Goal: Task Accomplishment & Management: Manage account settings

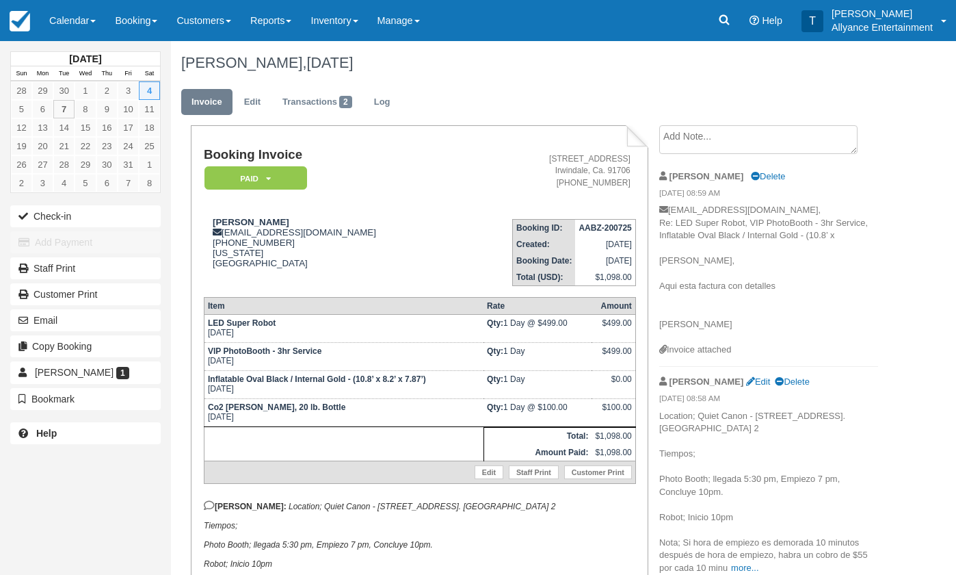
scroll to position [34, 0]
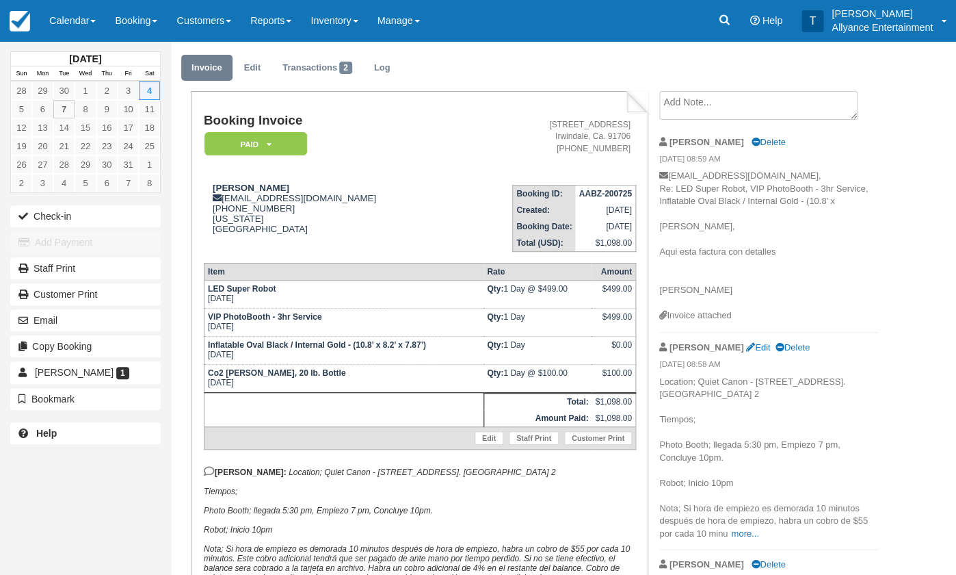
click at [60, 16] on link "Calendar" at bounding box center [73, 20] width 66 height 41
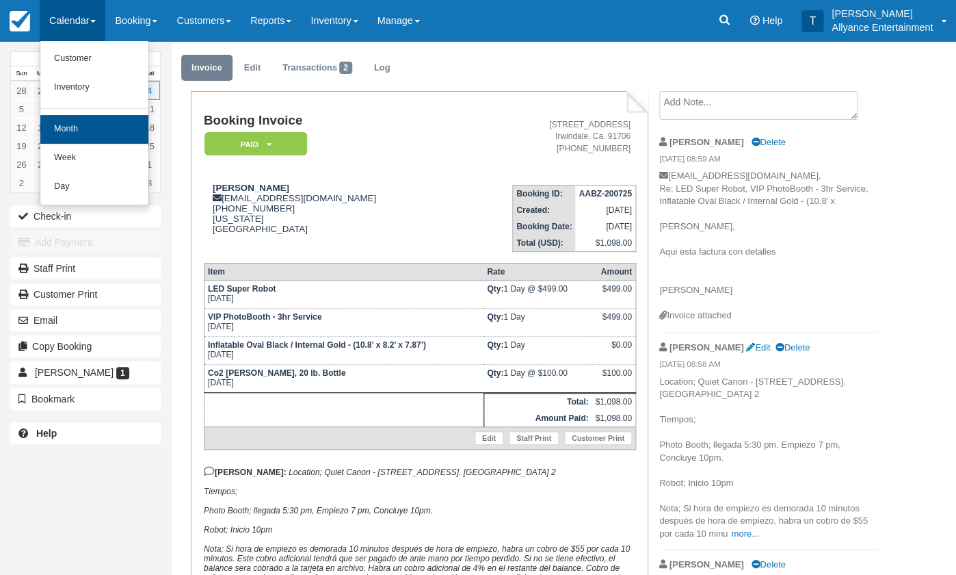
click at [66, 123] on link "Month" at bounding box center [94, 129] width 108 height 29
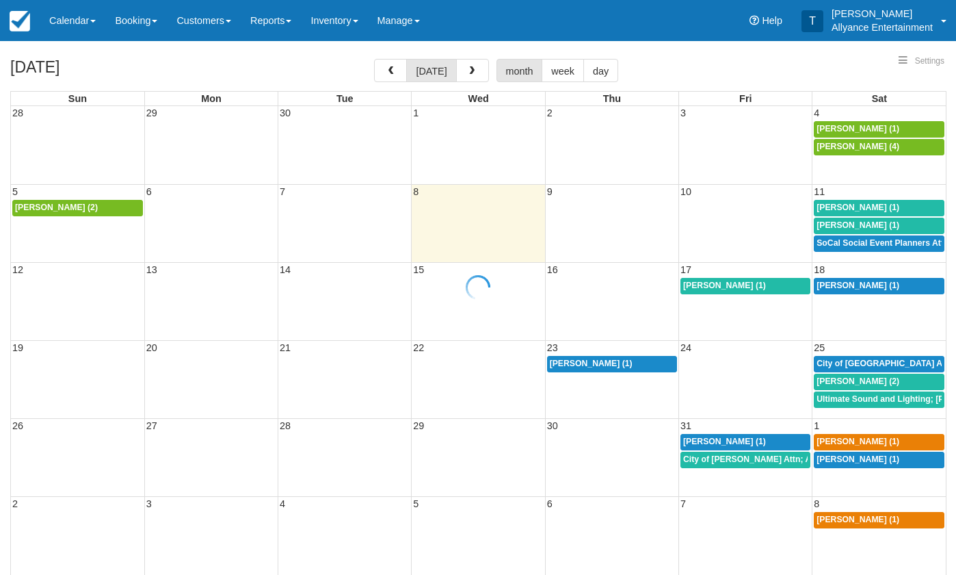
select select
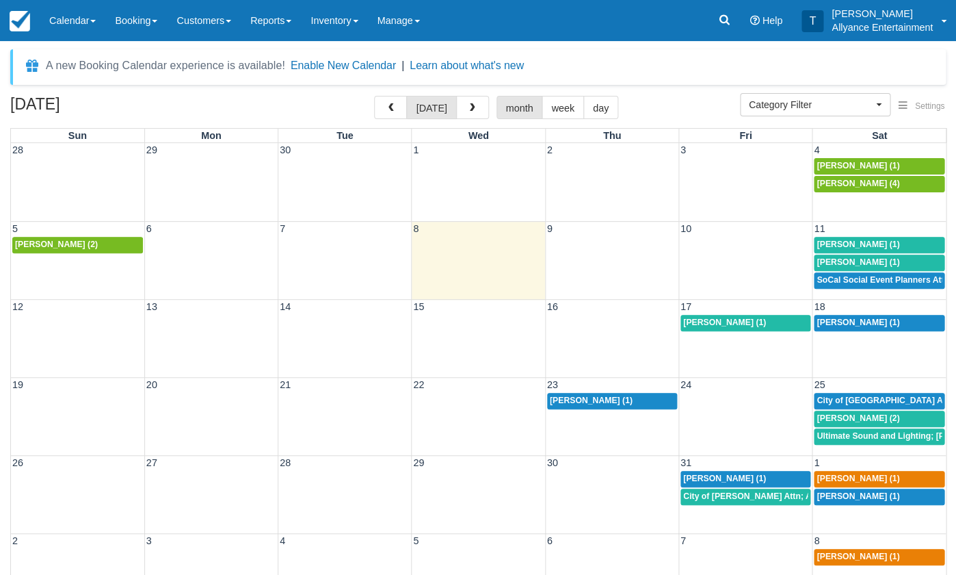
click at [835, 241] on span "[PERSON_NAME] (1)" at bounding box center [858, 244] width 83 height 10
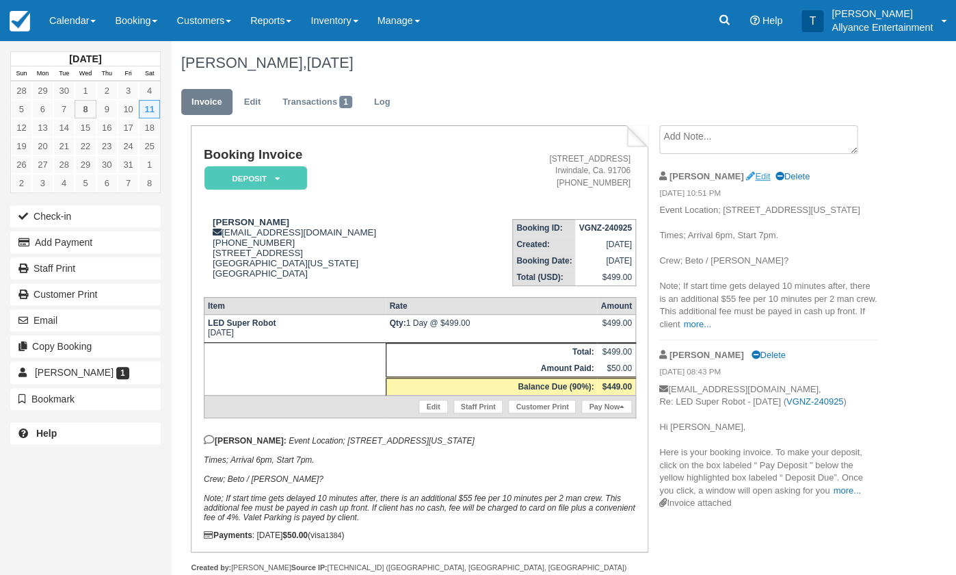
click at [746, 174] on link "Edit" at bounding box center [758, 176] width 24 height 10
type textarea "Event Location; 8169 Matilija Ave, Panorama City, California, 91402 Times; Arri…"
checkbox input "true"
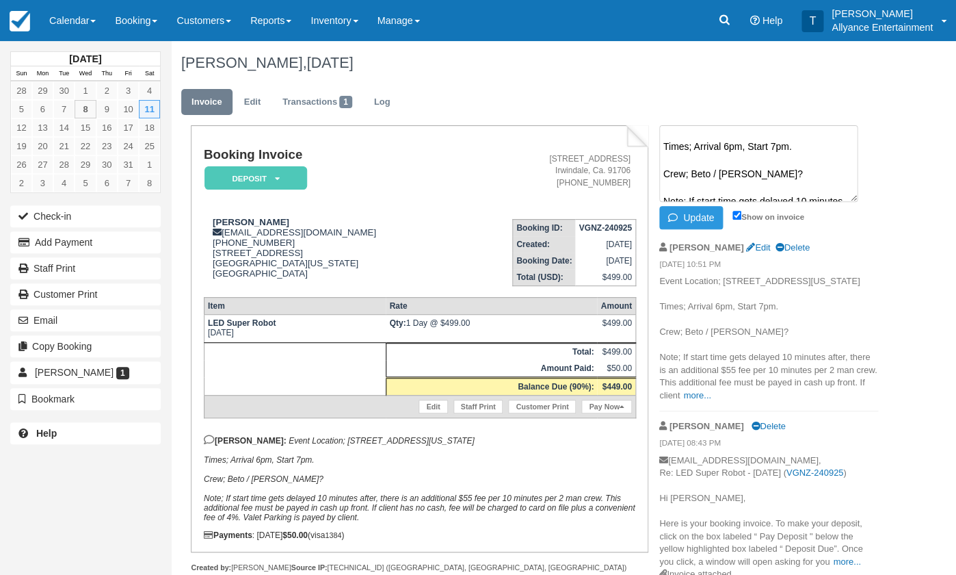
scroll to position [34, 0]
drag, startPoint x: 740, startPoint y: 168, endPoint x: 692, endPoint y: 168, distance: 48.6
click at [692, 168] on textarea "Event Location; 8169 Matilija Ave, Panorama City, California, 91402 Times; Arri…" at bounding box center [758, 163] width 198 height 77
type textarea "Event Location; 8169 Matilija Ave, Panorama City, California, 91402 Times; Arri…"
click at [703, 222] on button "Update" at bounding box center [691, 217] width 64 height 23
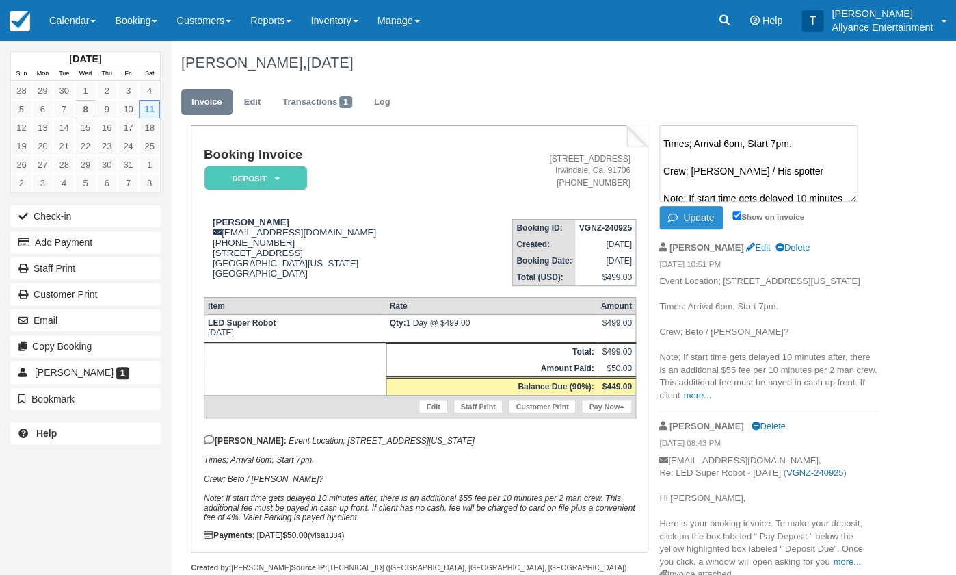
scroll to position [0, 0]
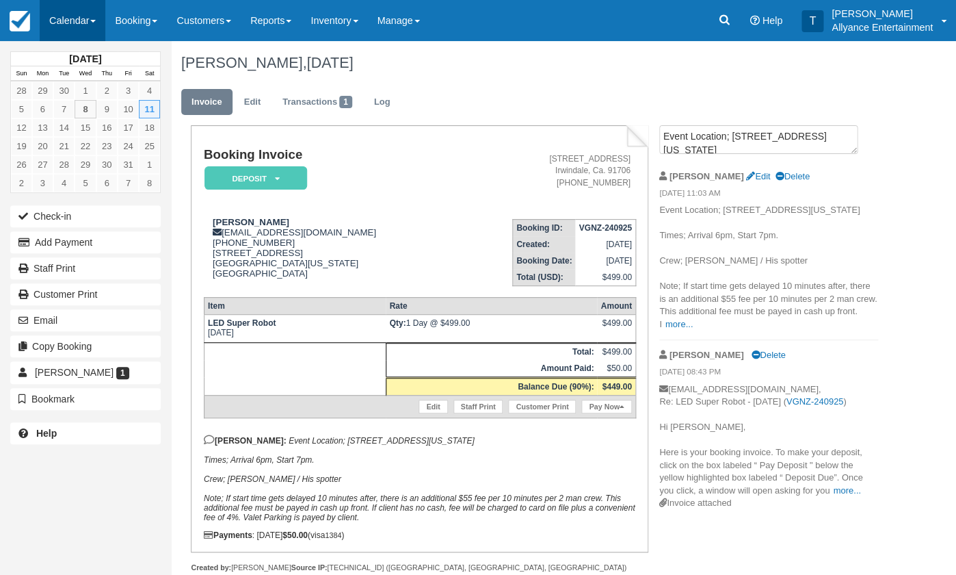
click at [59, 21] on link "Calendar" at bounding box center [73, 20] width 66 height 41
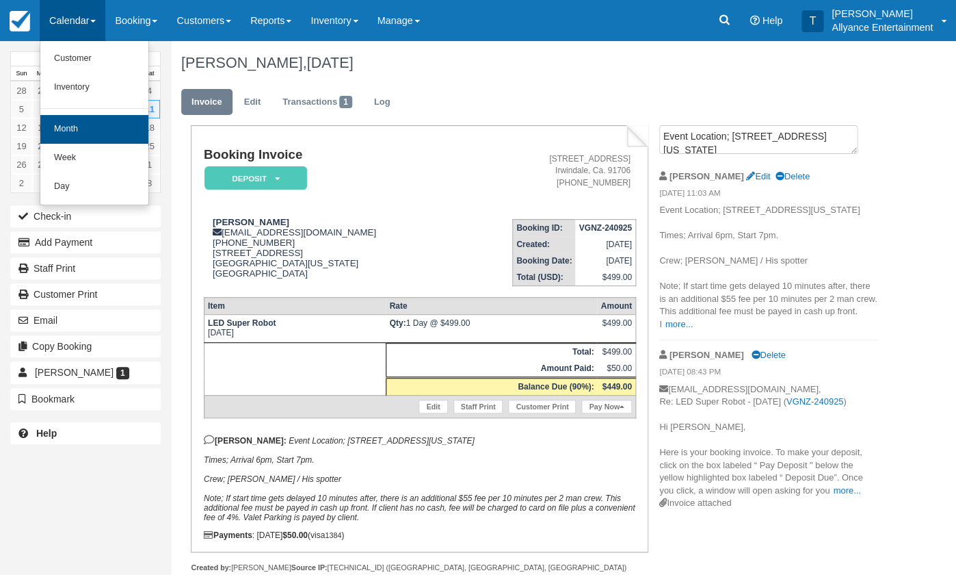
click at [60, 125] on link "Month" at bounding box center [94, 129] width 108 height 29
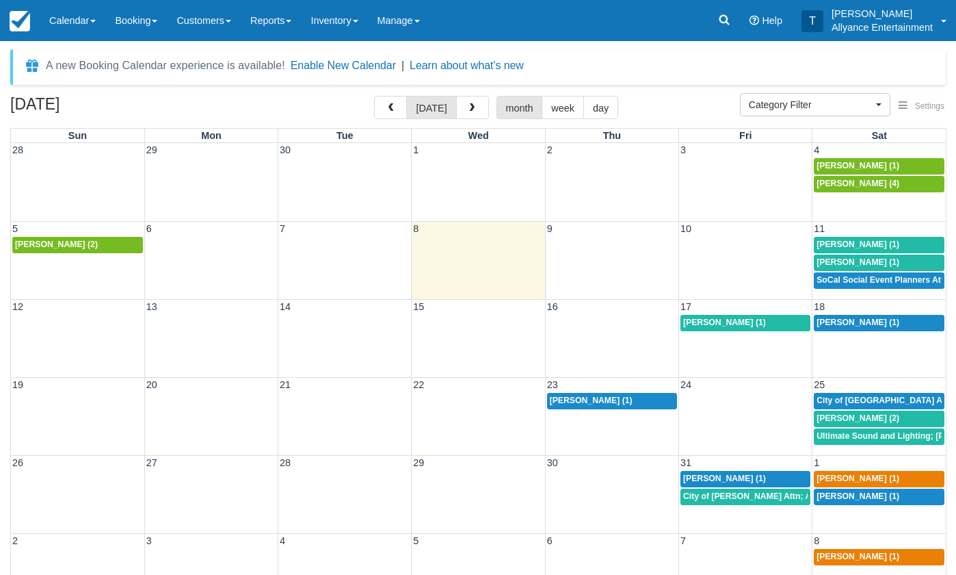
select select
click at [850, 257] on span "[PERSON_NAME] (1)" at bounding box center [858, 262] width 83 height 10
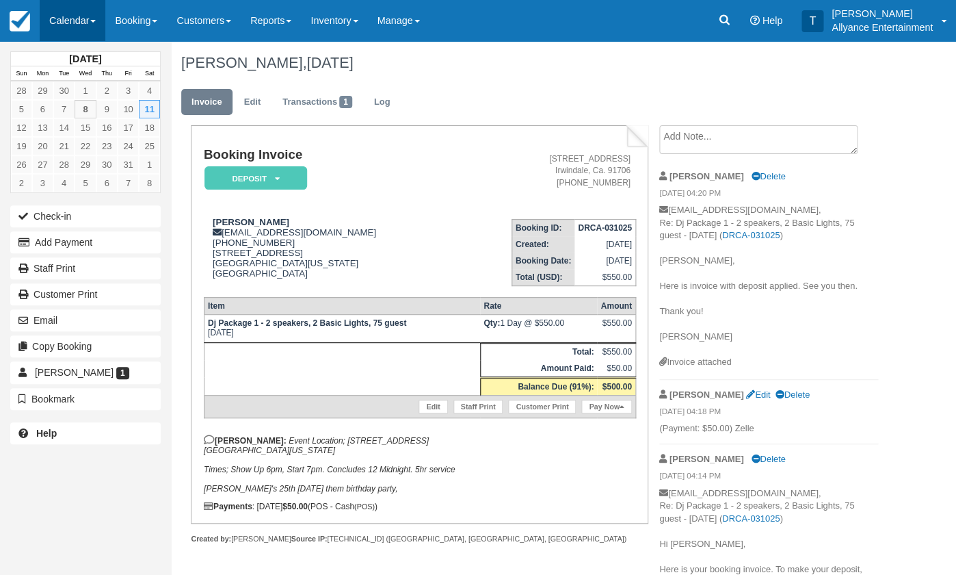
click at [69, 23] on link "Calendar" at bounding box center [73, 20] width 66 height 41
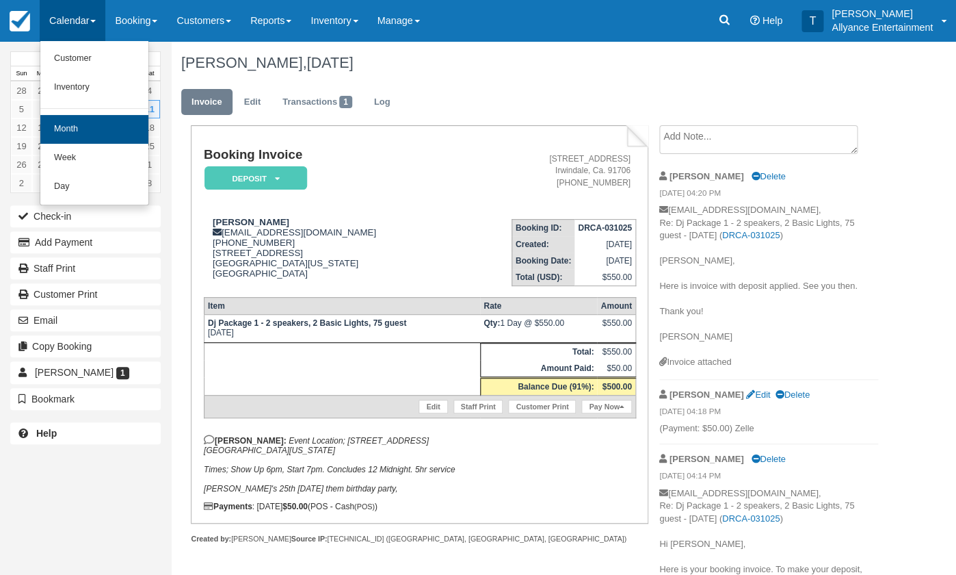
click at [62, 126] on link "Month" at bounding box center [94, 129] width 108 height 29
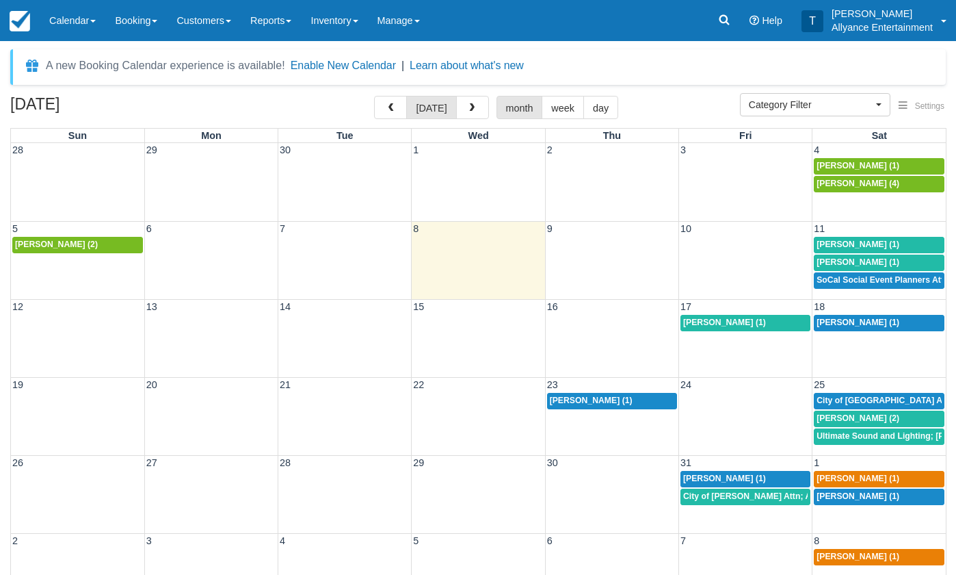
select select
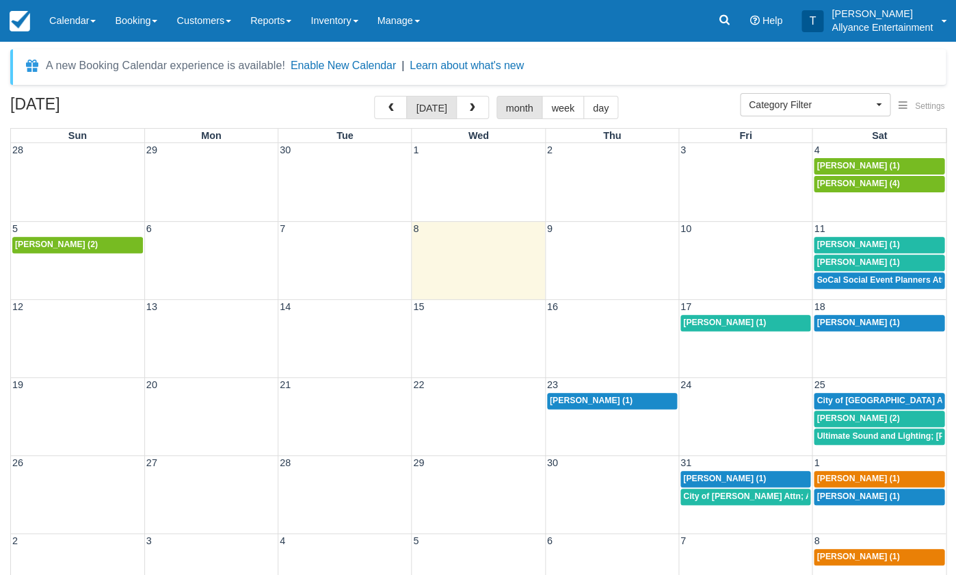
click at [852, 275] on span "SoCal Social Event Planners Attn; [PERSON_NAME] (2)" at bounding box center [927, 280] width 220 height 10
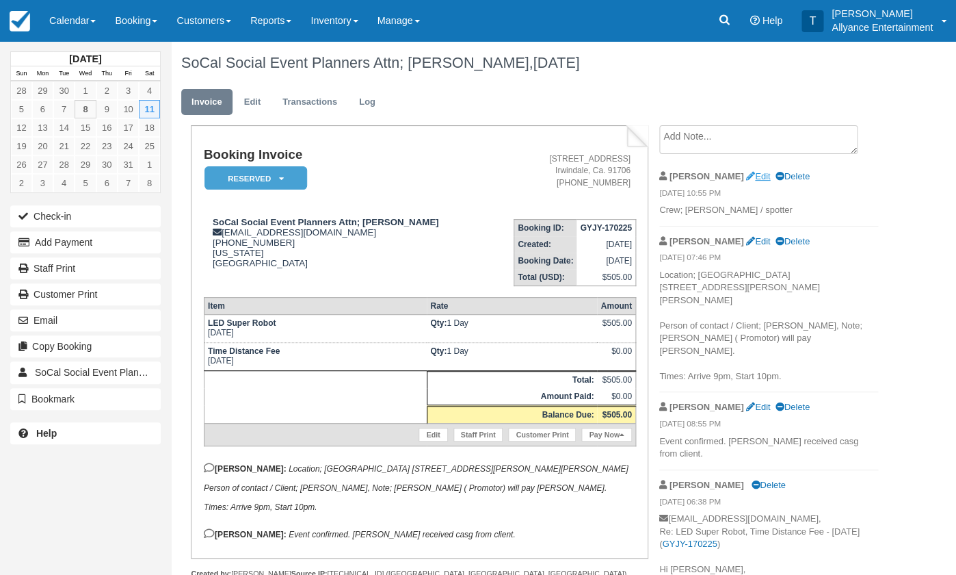
click at [746, 174] on link "Edit" at bounding box center [758, 176] width 24 height 10
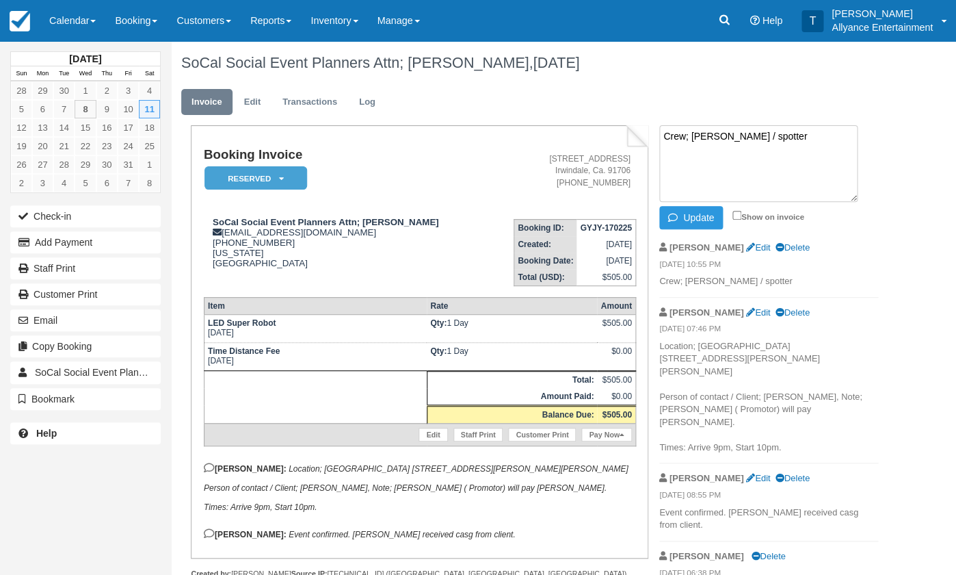
drag, startPoint x: 754, startPoint y: 138, endPoint x: 689, endPoint y: 135, distance: 65.0
click at [689, 135] on textarea "Crew; Chris / spotter" at bounding box center [758, 163] width 198 height 77
type textarea "Crew; Beto / Joe"
click at [738, 213] on input "Show on invoice" at bounding box center [737, 215] width 9 height 9
checkbox input "true"
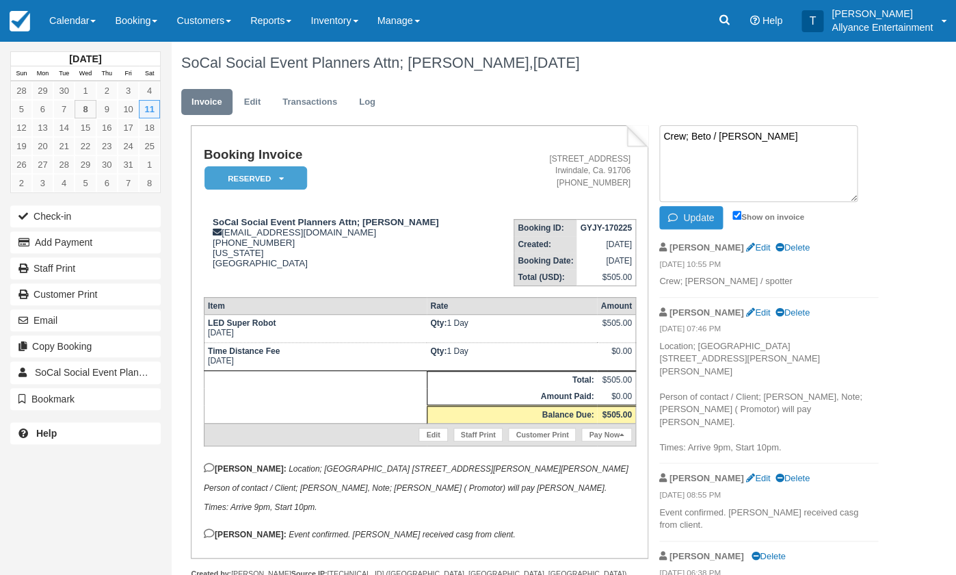
click at [714, 215] on button "Update" at bounding box center [691, 217] width 64 height 23
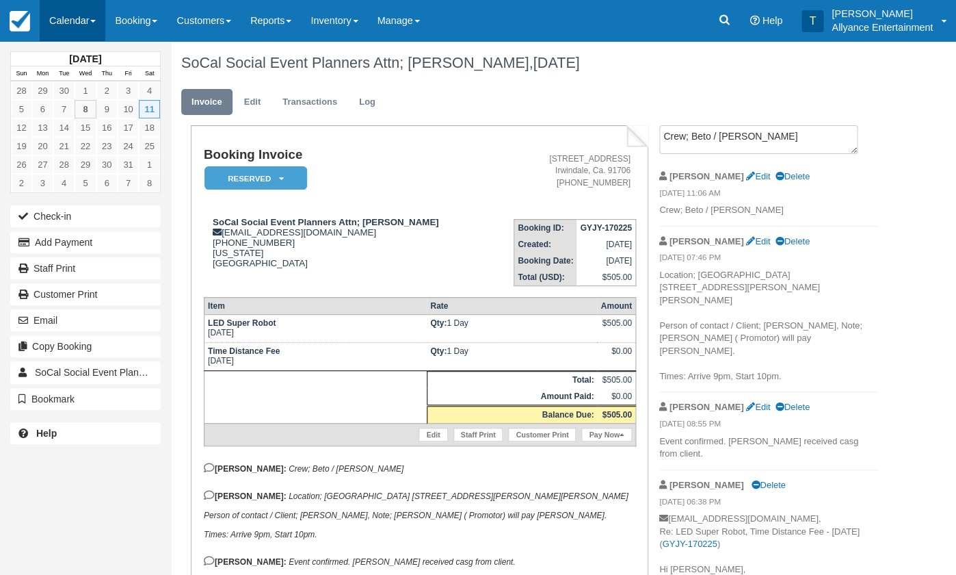
click at [68, 23] on link "Calendar" at bounding box center [73, 20] width 66 height 41
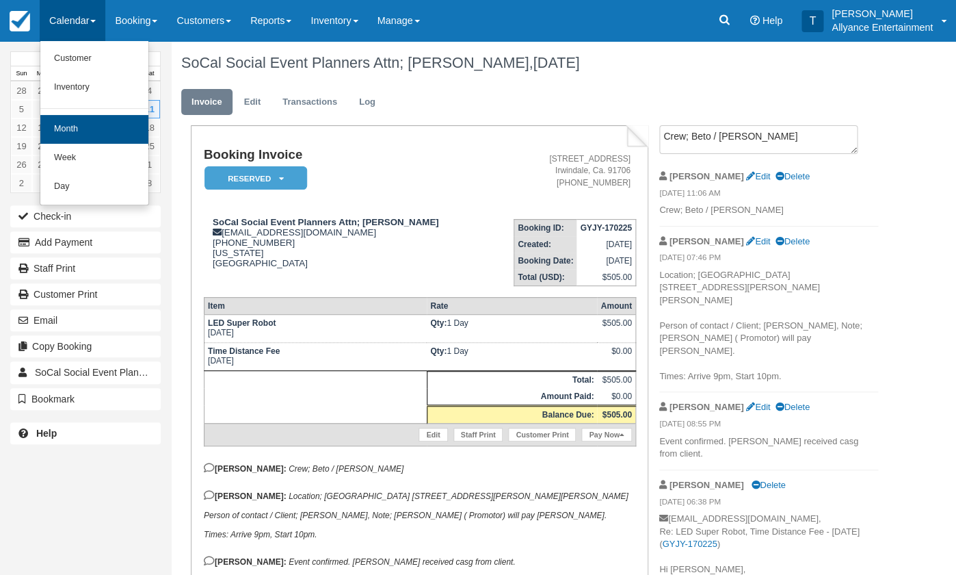
click at [68, 135] on link "Month" at bounding box center [94, 129] width 108 height 29
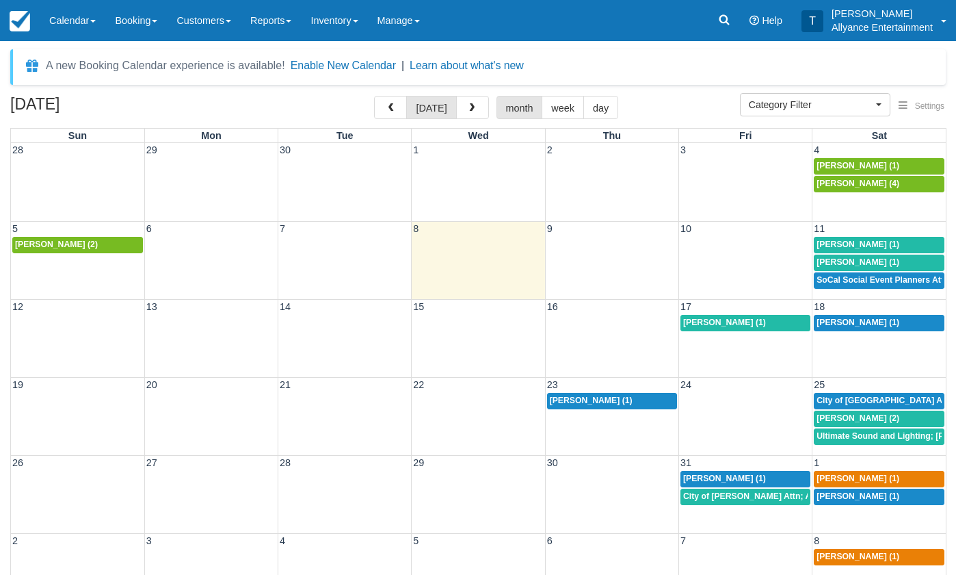
select select
click at [844, 166] on span "[PERSON_NAME] (1)" at bounding box center [858, 166] width 83 height 10
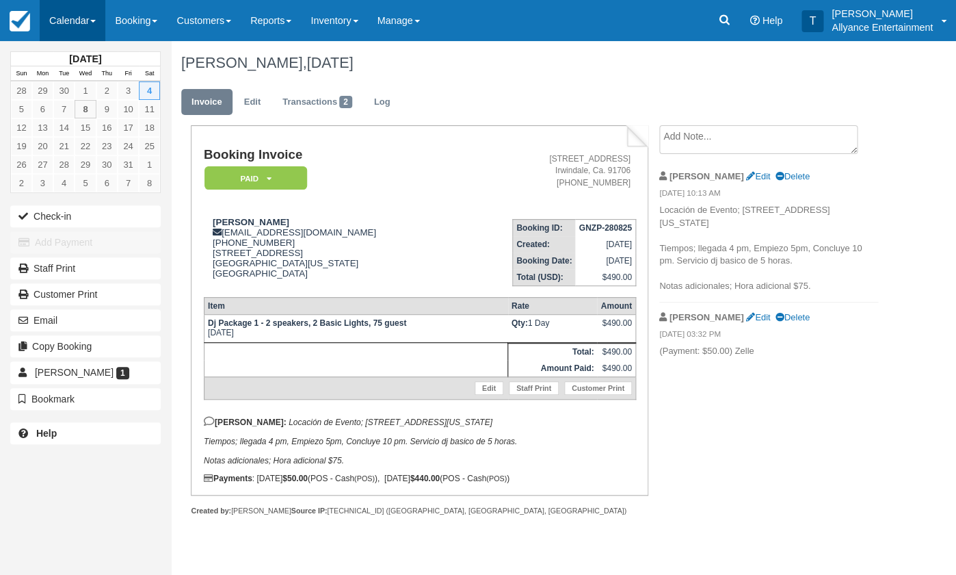
click at [68, 23] on link "Calendar" at bounding box center [73, 20] width 66 height 41
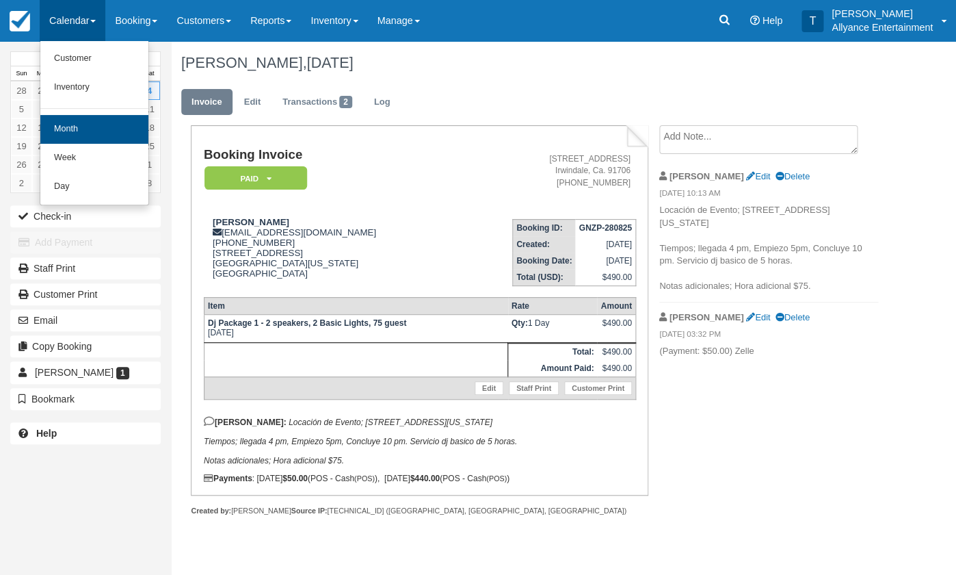
click at [65, 125] on link "Month" at bounding box center [94, 129] width 108 height 29
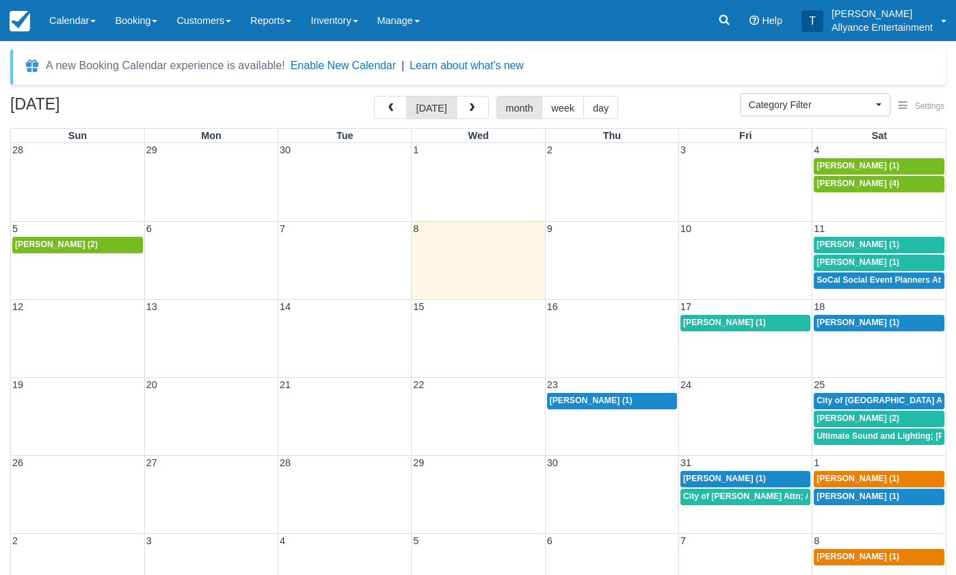
select select
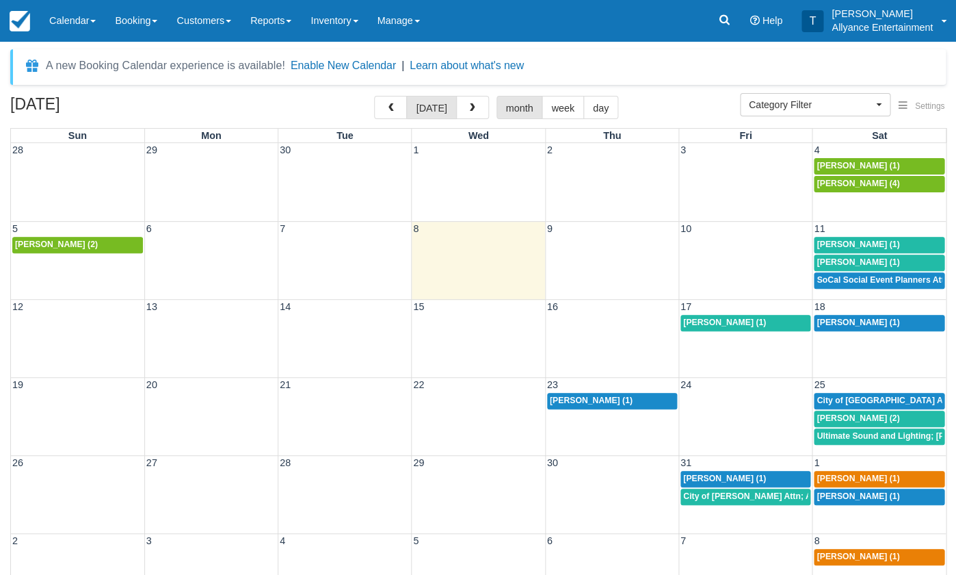
click at [857, 181] on span "Evelin Molina (4)" at bounding box center [858, 184] width 83 height 10
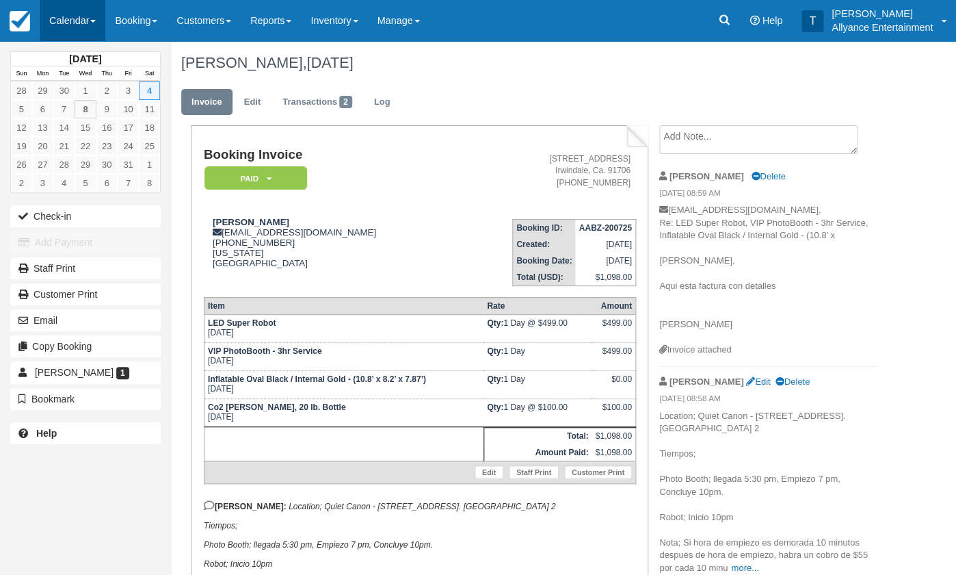
click at [62, 22] on link "Calendar" at bounding box center [73, 20] width 66 height 41
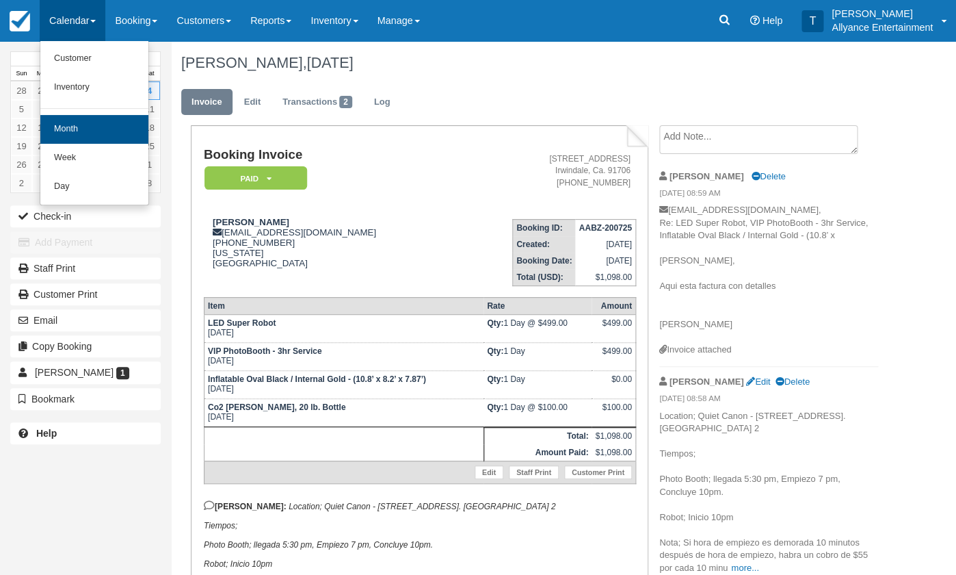
click at [65, 124] on link "Month" at bounding box center [94, 129] width 108 height 29
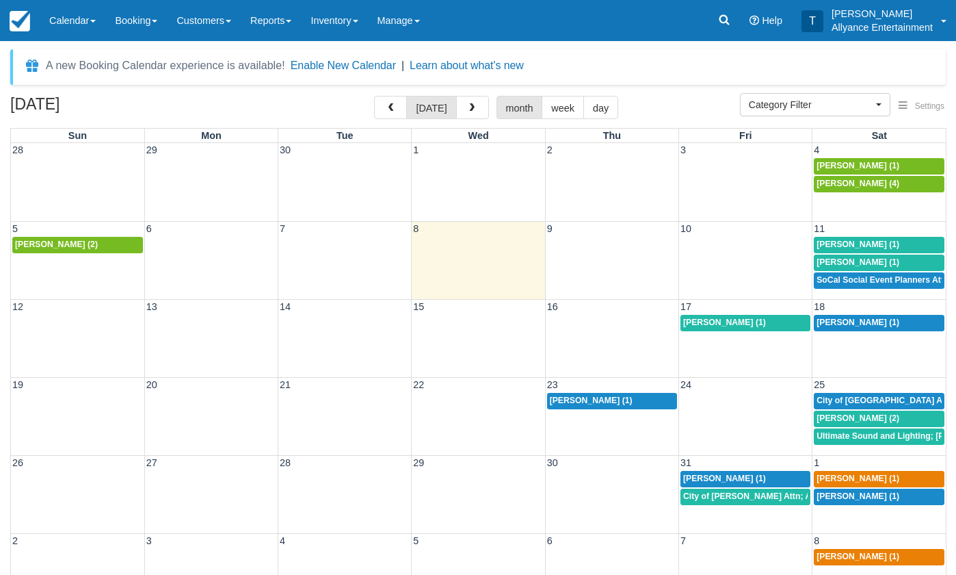
select select
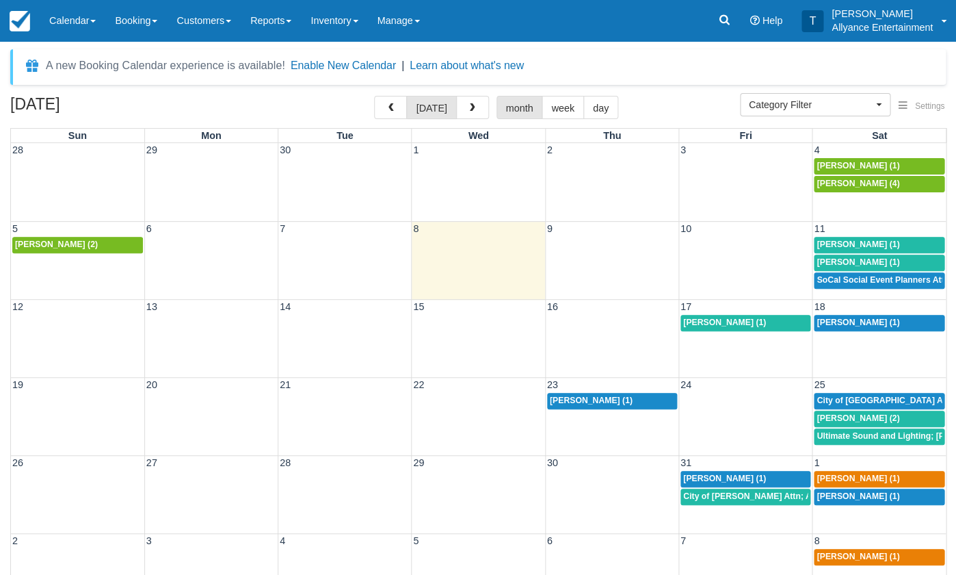
click at [86, 241] on div "Dj Rodante (2)" at bounding box center [77, 244] width 125 height 11
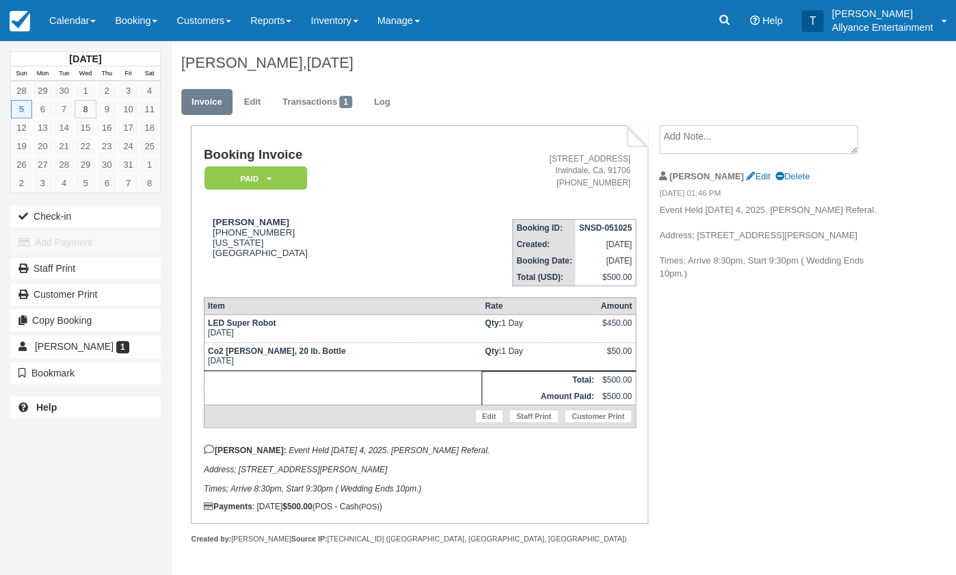
drag, startPoint x: 239, startPoint y: 467, endPoint x: 387, endPoint y: 471, distance: 147.8
click at [387, 471] on p "[PERSON_NAME]: Event Held [DATE] 4, 2025. [PERSON_NAME] Referal. Address; [STRE…" at bounding box center [420, 468] width 432 height 49
copy em "[STREET_ADDRESS][PERSON_NAME]"
